Goal: Check status

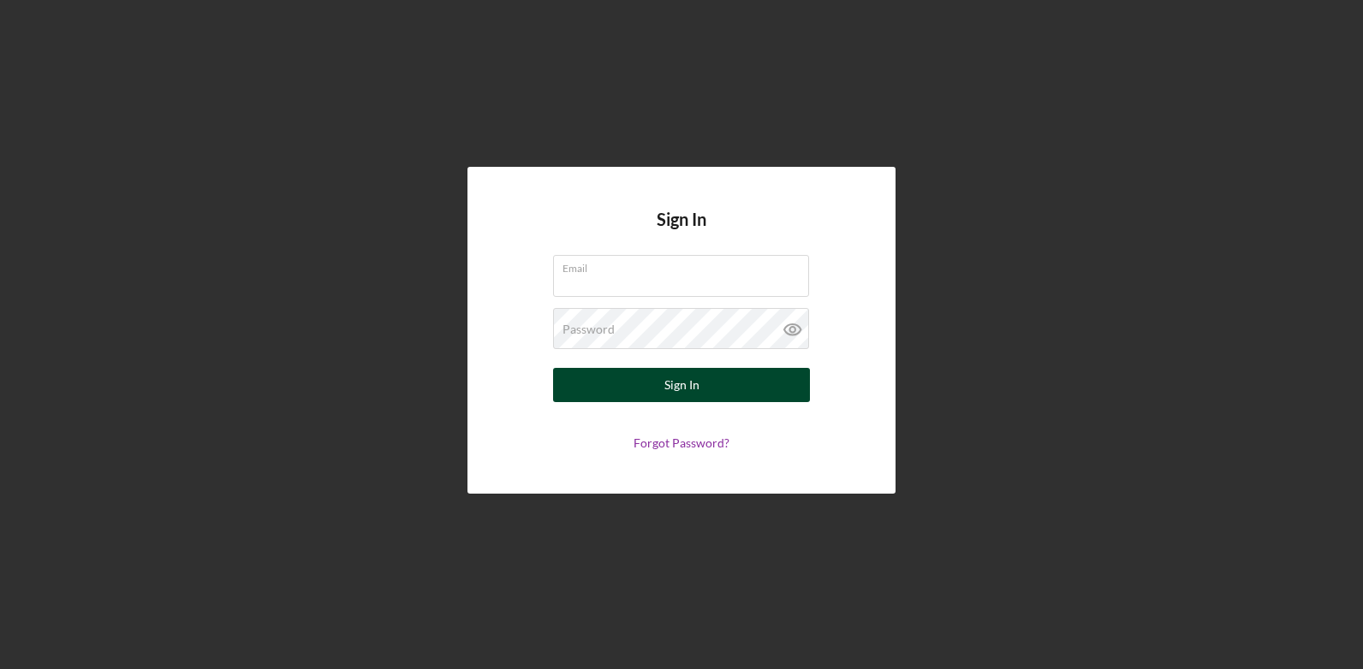
type input "[EMAIL_ADDRESS][DOMAIN_NAME]"
click at [674, 388] on div "Sign In" at bounding box center [681, 385] width 35 height 34
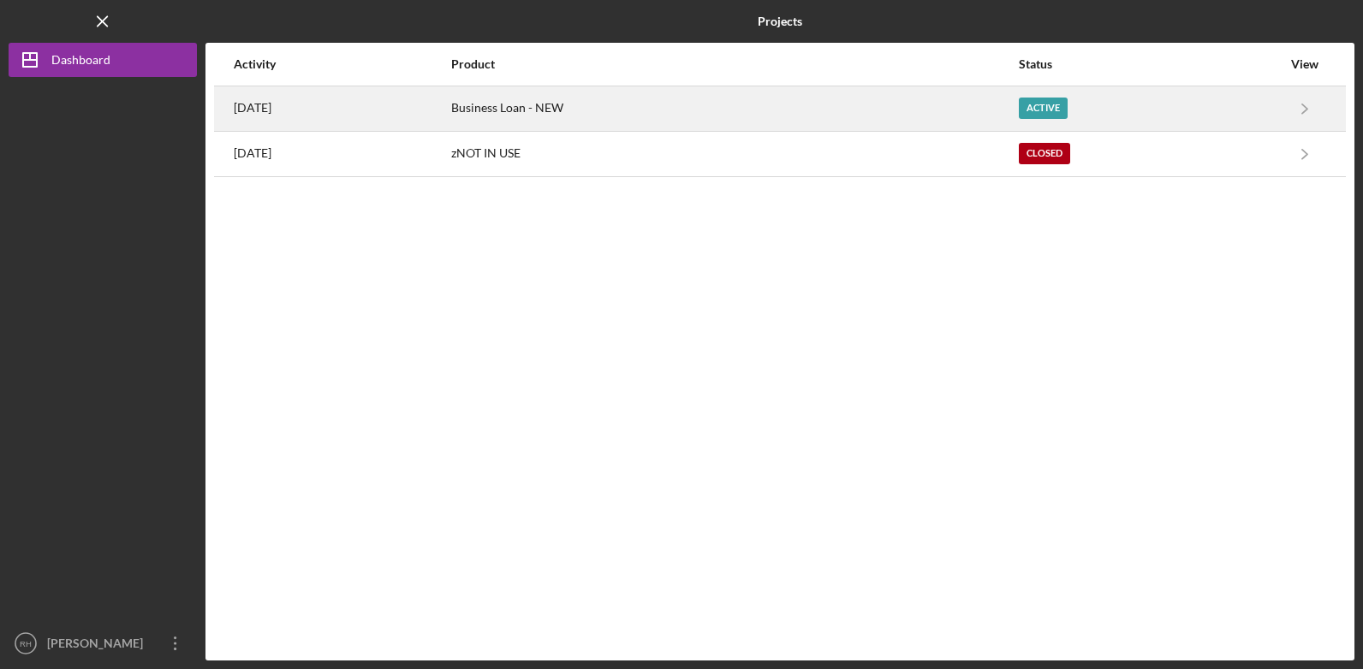
click at [1067, 104] on div "Active" at bounding box center [1043, 108] width 49 height 21
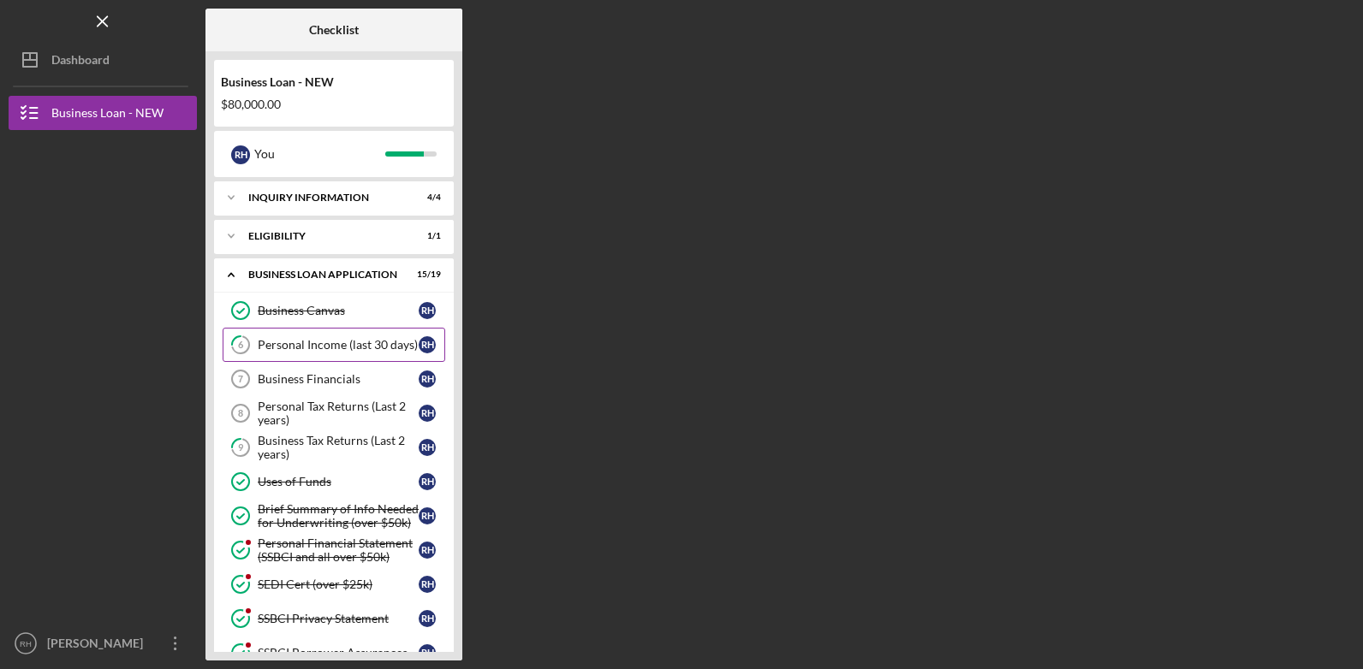
click at [342, 342] on div "Personal Income (last 30 days)" at bounding box center [338, 345] width 161 height 14
